Goal: Information Seeking & Learning: Learn about a topic

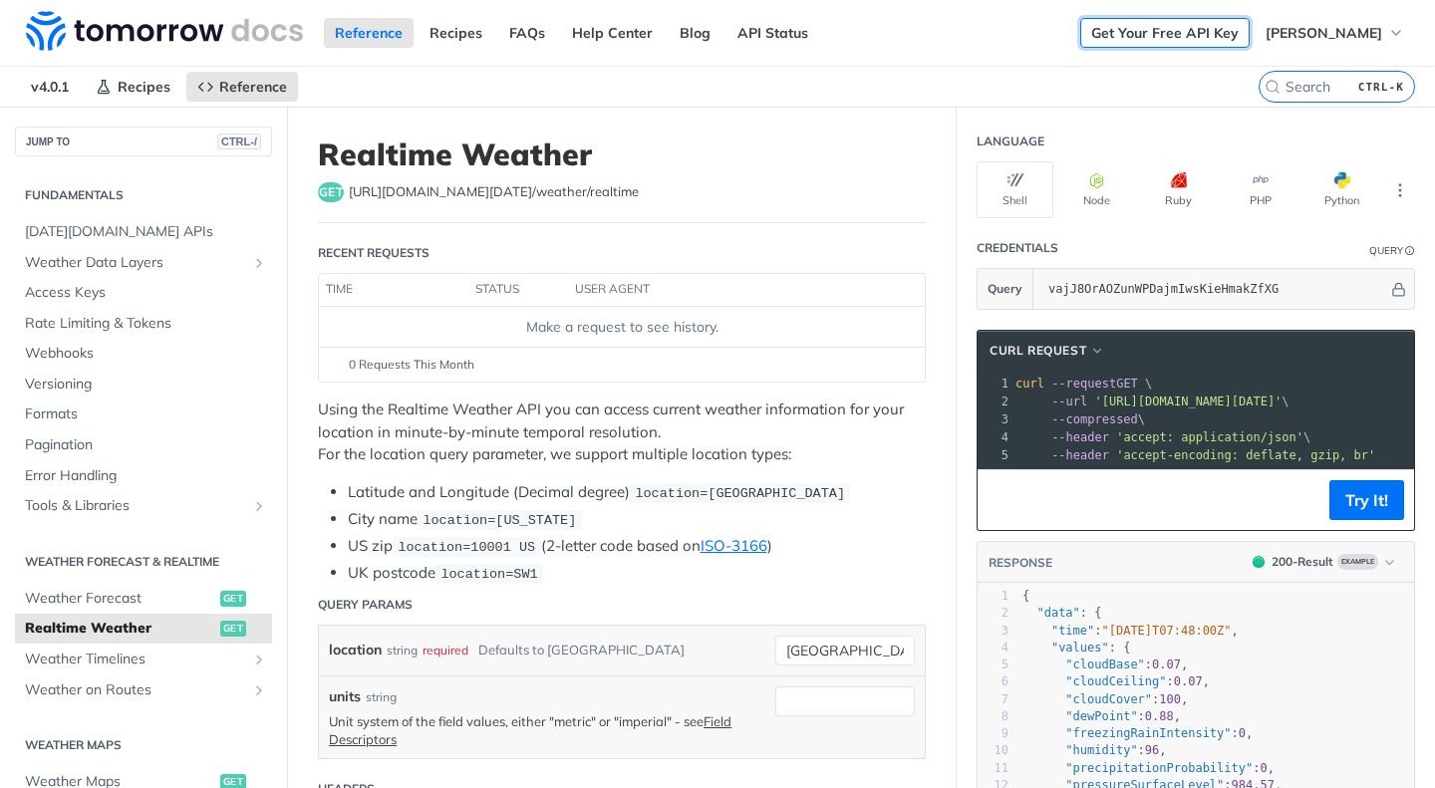
click at [1249, 32] on link "Get Your Free API Key" at bounding box center [1164, 33] width 169 height 30
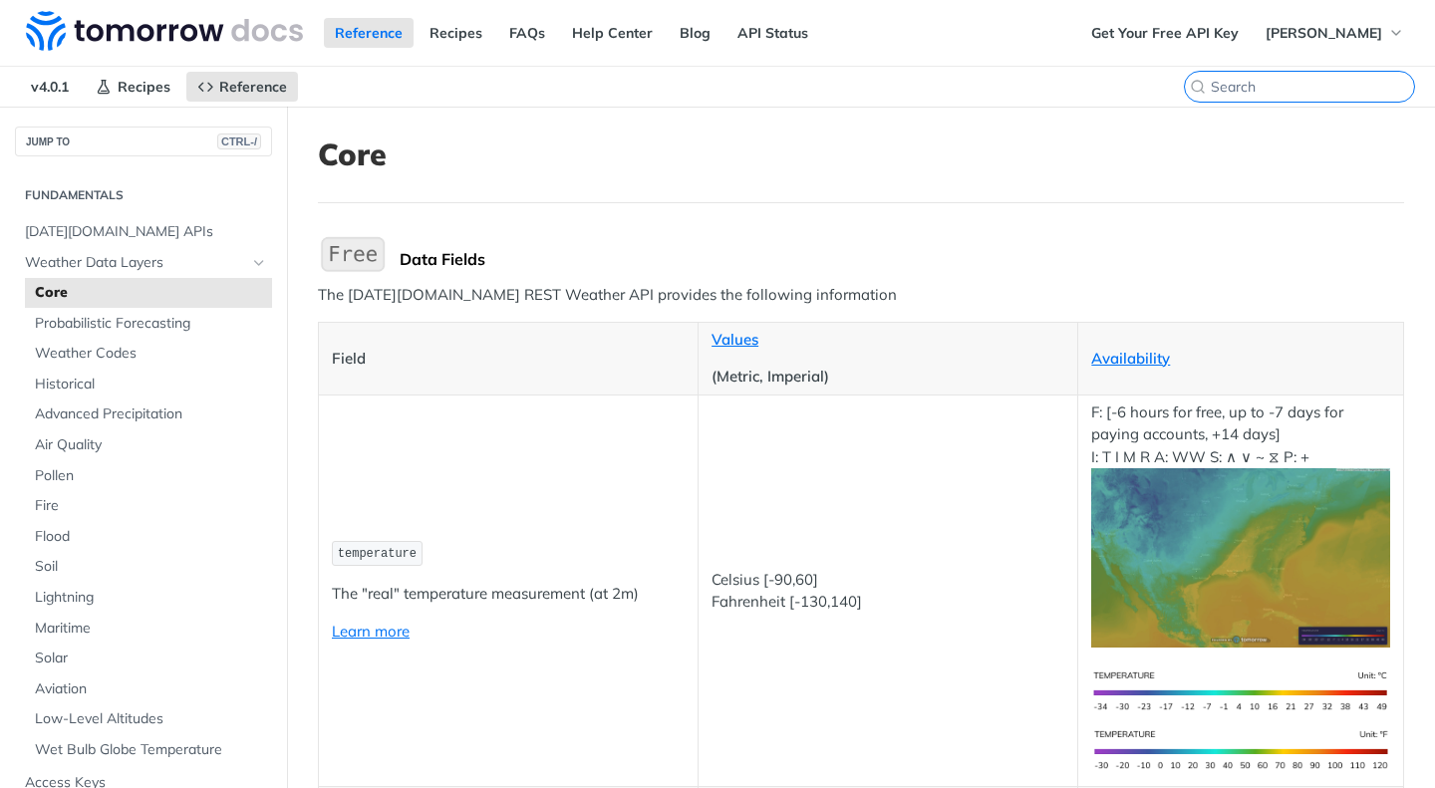
click at [1295, 90] on input "CTRL-K" at bounding box center [1311, 87] width 203 height 18
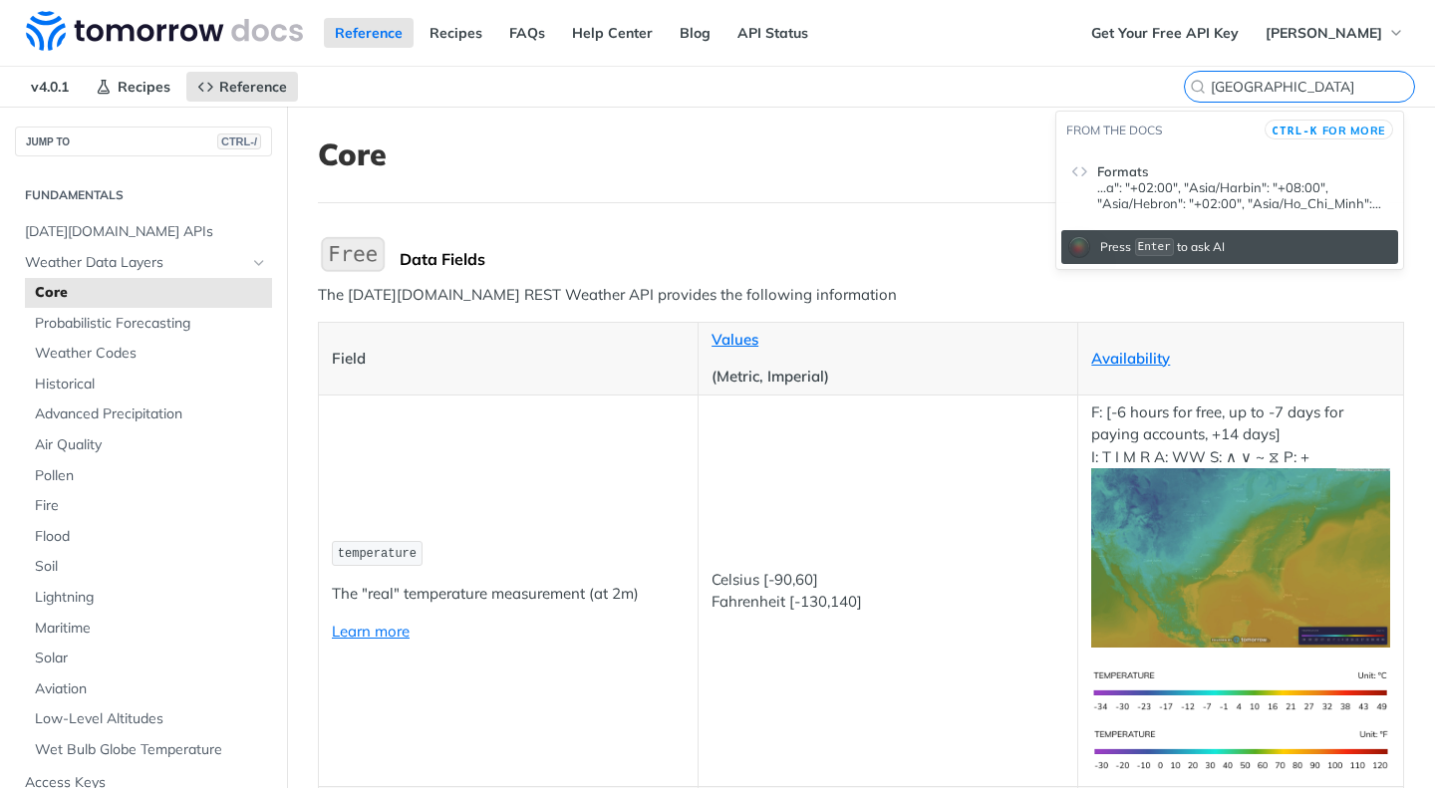
type input "[GEOGRAPHIC_DATA]"
click at [1235, 189] on p "...a": "+02:00", "Asia/Harbin": "+08:00", "[GEOGRAPHIC_DATA]/Hebron": "+02:00",…" at bounding box center [1242, 195] width 291 height 32
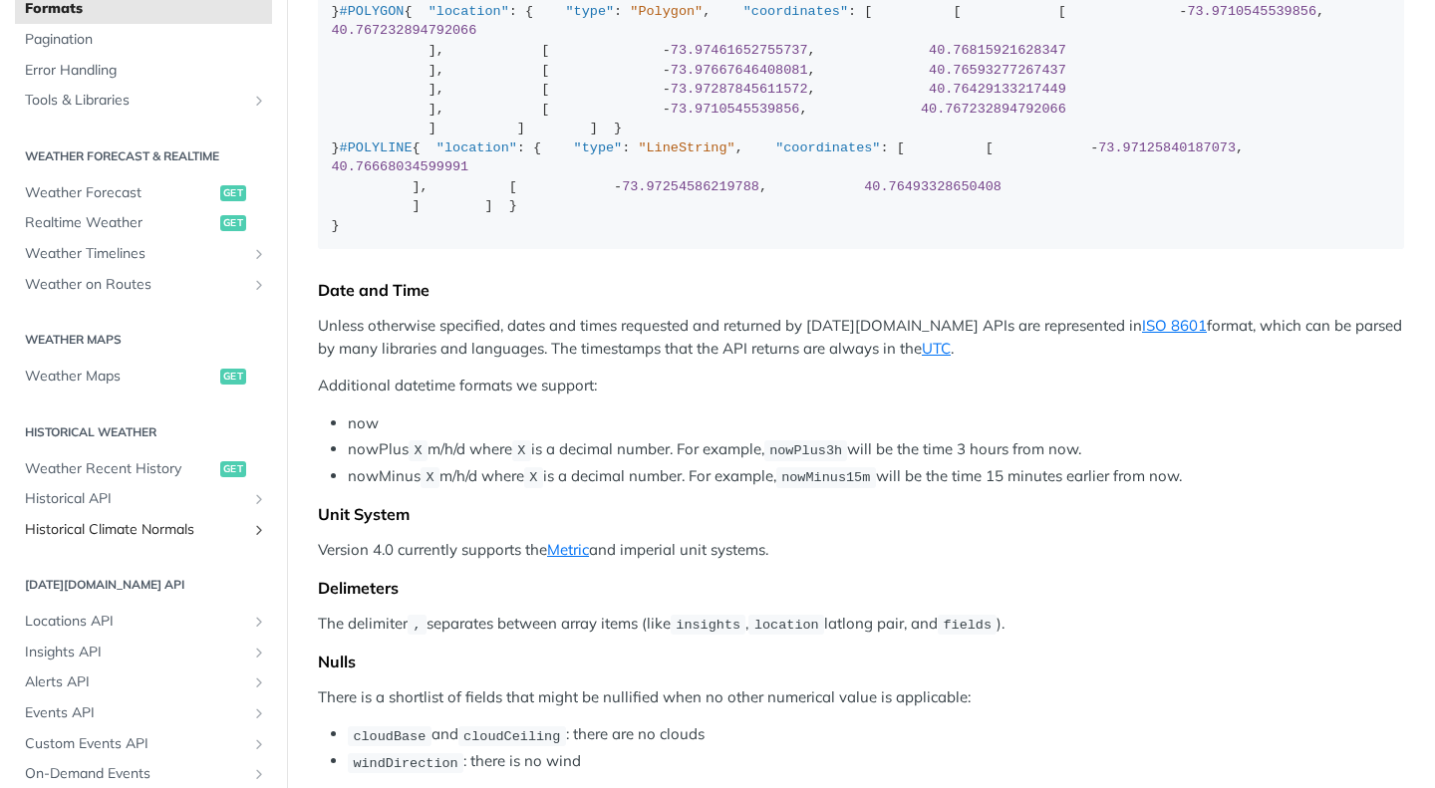
scroll to position [399, 0]
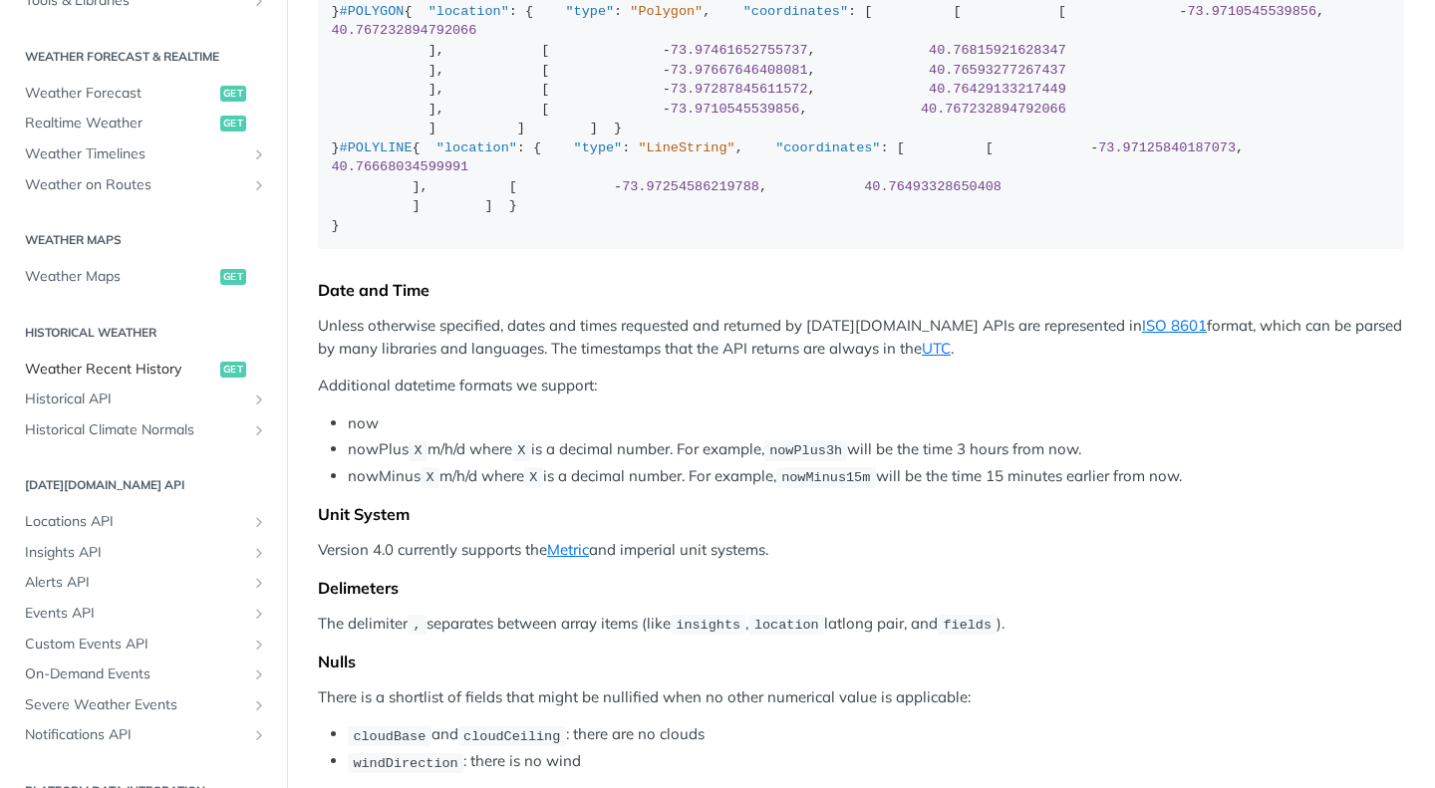
click at [159, 371] on span "Weather Recent History" at bounding box center [120, 370] width 190 height 20
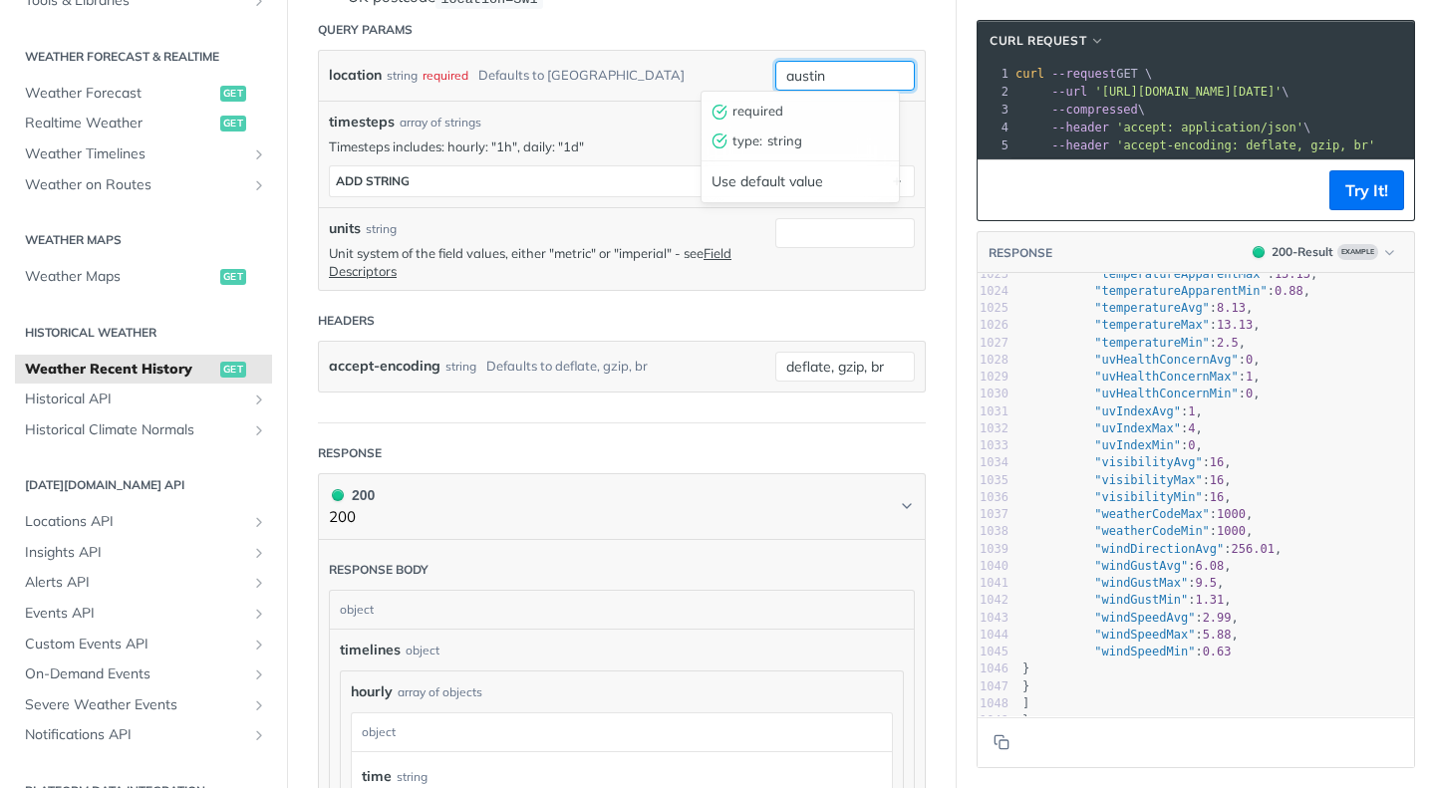
click at [851, 74] on input "austin" at bounding box center [844, 76] width 139 height 30
type input "a"
type input "hong kong"
click at [774, 139] on p "Timesteps includes: hourly: "1h", daily: "1d"" at bounding box center [622, 146] width 586 height 18
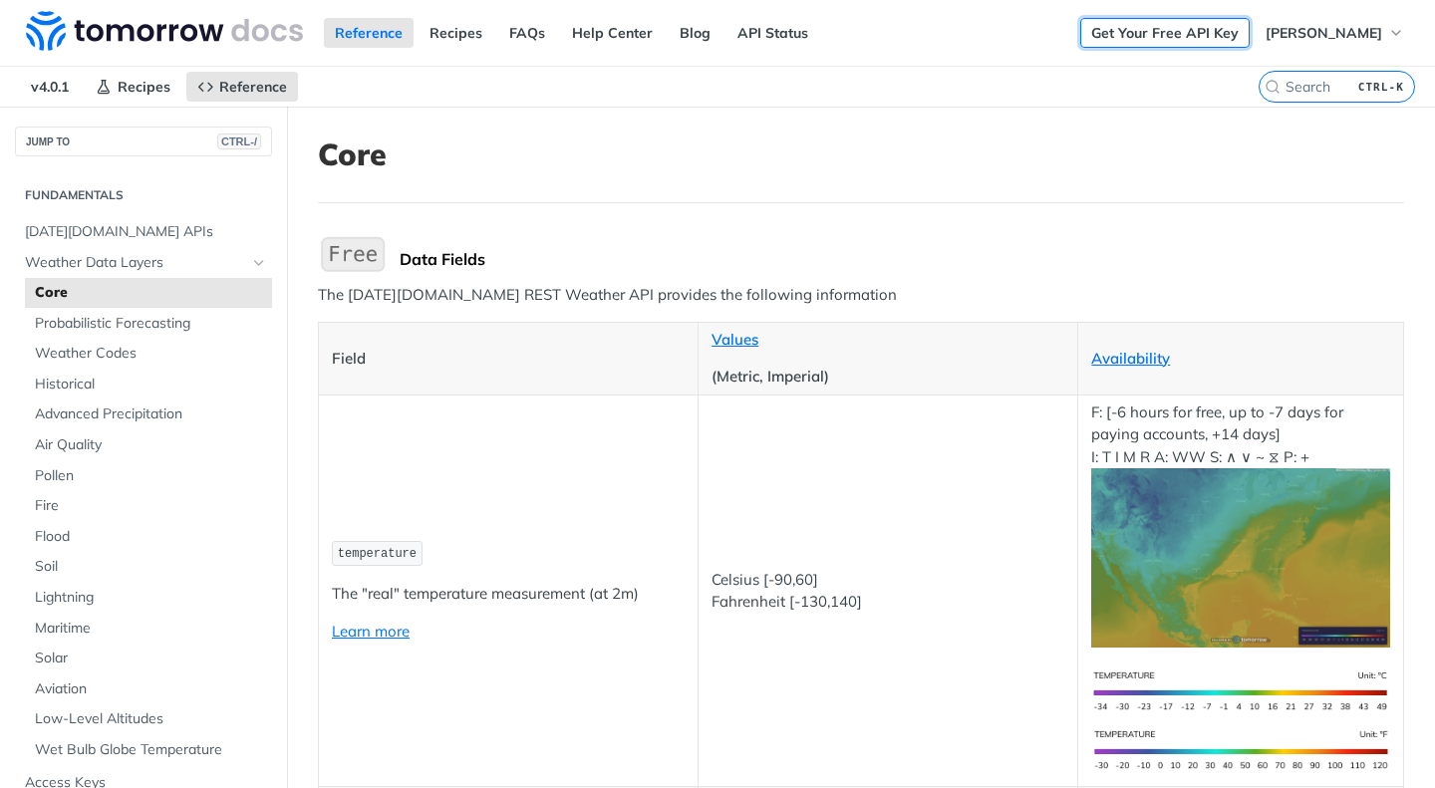
click at [1191, 34] on link "Get Your Free API Key" at bounding box center [1164, 33] width 169 height 30
